Goal: Information Seeking & Learning: Learn about a topic

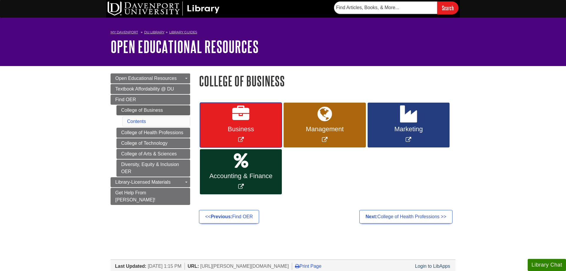
click at [235, 118] on icon "Link opens in new window" at bounding box center [240, 114] width 17 height 17
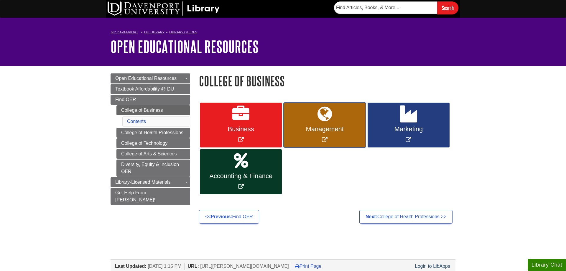
click at [351, 116] on link "Management" at bounding box center [325, 125] width 82 height 45
click at [244, 160] on icon "Link opens in new window" at bounding box center [241, 160] width 14 height 17
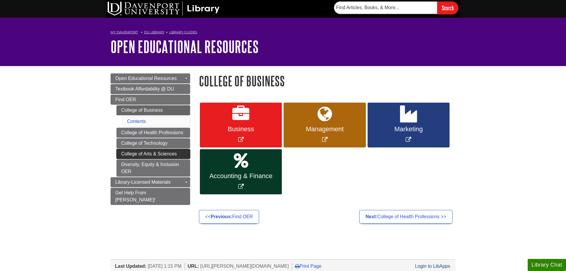
click at [126, 155] on link "College of Arts & Sciences" at bounding box center [153, 154] width 74 height 10
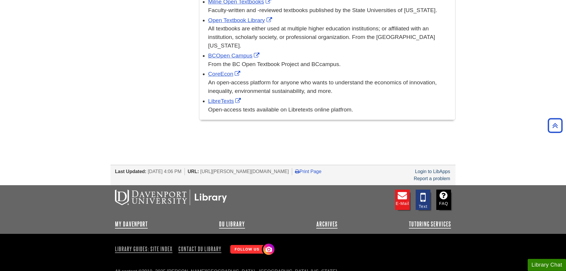
scroll to position [854, 0]
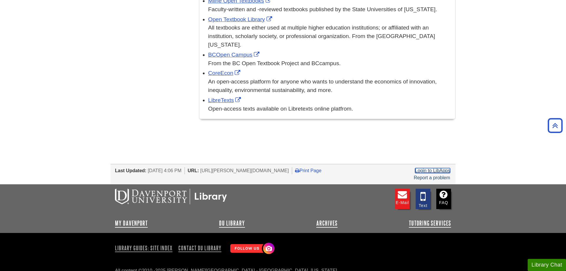
click at [433, 168] on link "Login to LibApps" at bounding box center [432, 170] width 35 height 5
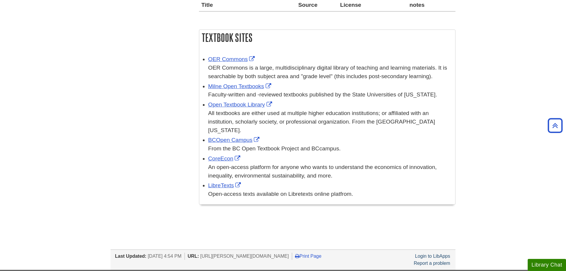
scroll to position [689, 0]
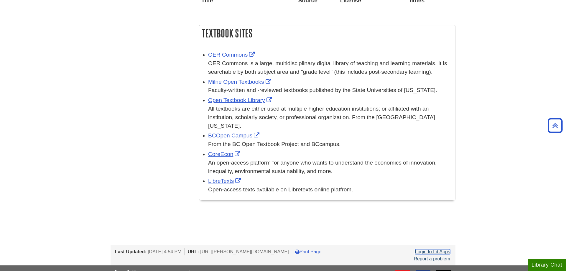
click at [441, 249] on link "Login to LibApps" at bounding box center [432, 251] width 35 height 5
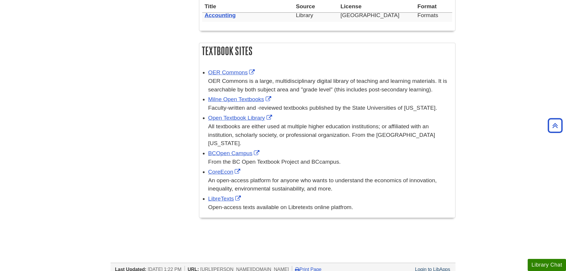
scroll to position [527, 0]
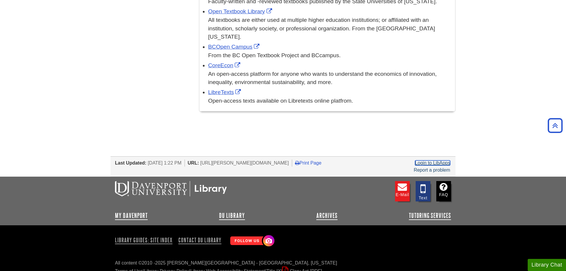
click at [444, 160] on link "Login to LibApps" at bounding box center [432, 162] width 35 height 5
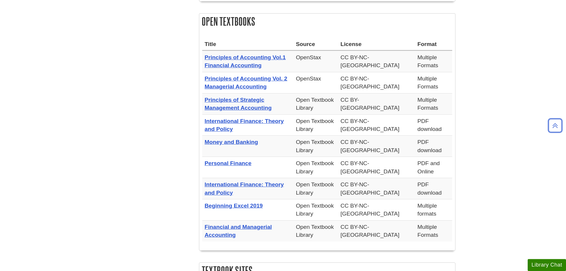
scroll to position [210, 0]
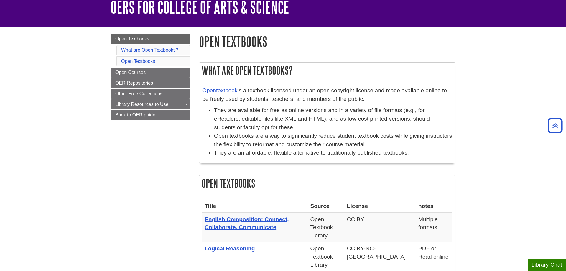
scroll to position [30, 0]
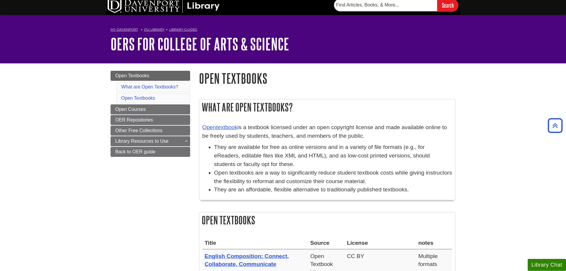
scroll to position [0, 0]
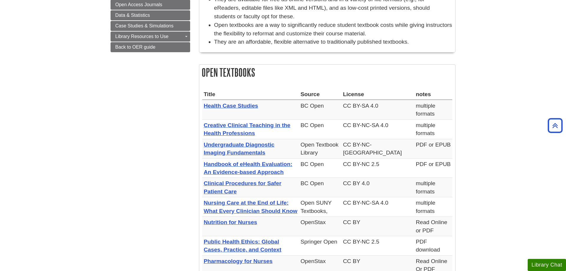
scroll to position [30, 0]
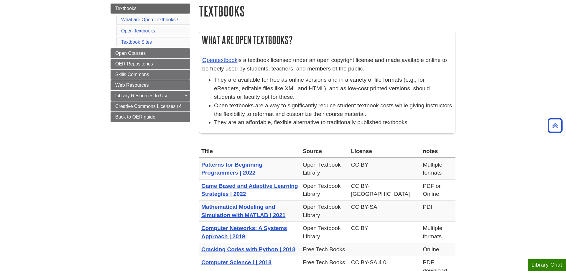
scroll to position [60, 0]
